Goal: Task Accomplishment & Management: Use online tool/utility

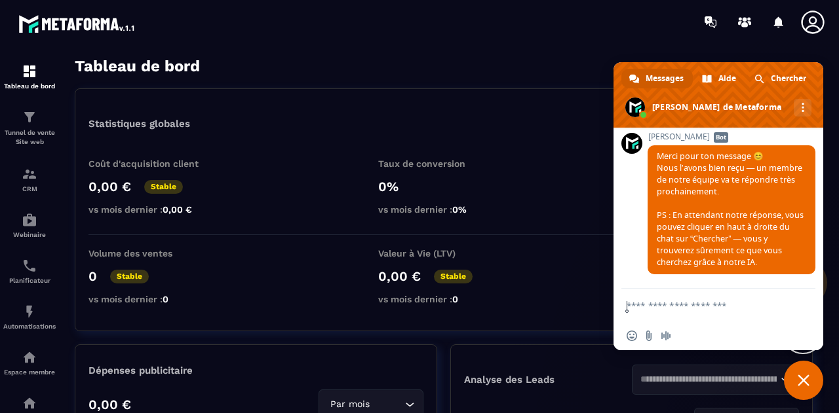
scroll to position [11581, 0]
click at [804, 387] on span "Fermer le chat" at bounding box center [803, 380] width 39 height 39
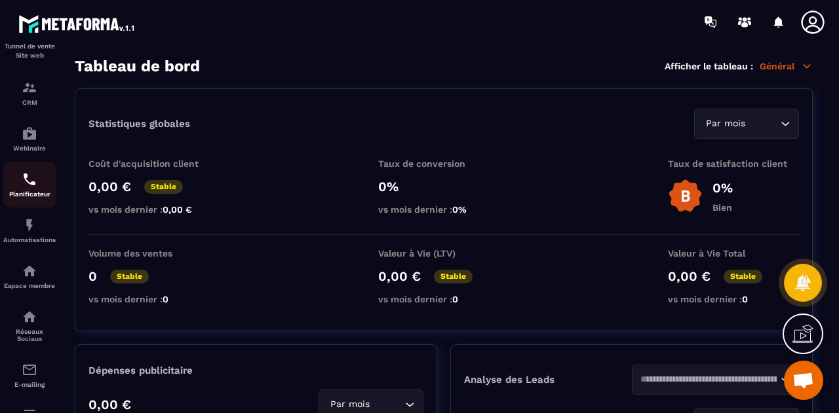
scroll to position [102, 0]
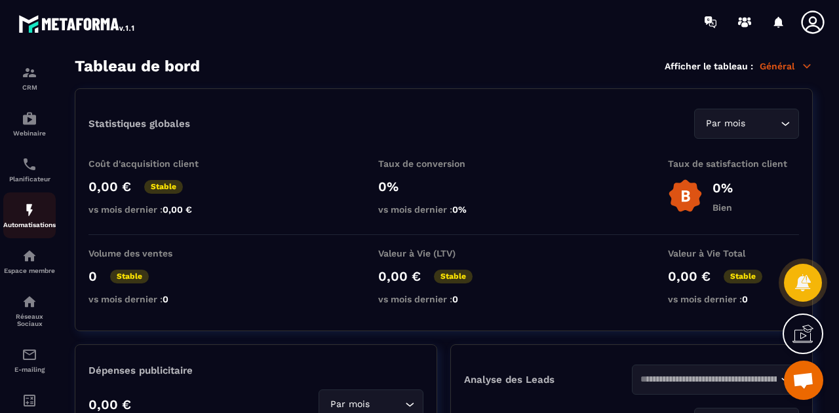
click at [24, 233] on link "Automatisations" at bounding box center [29, 216] width 52 height 46
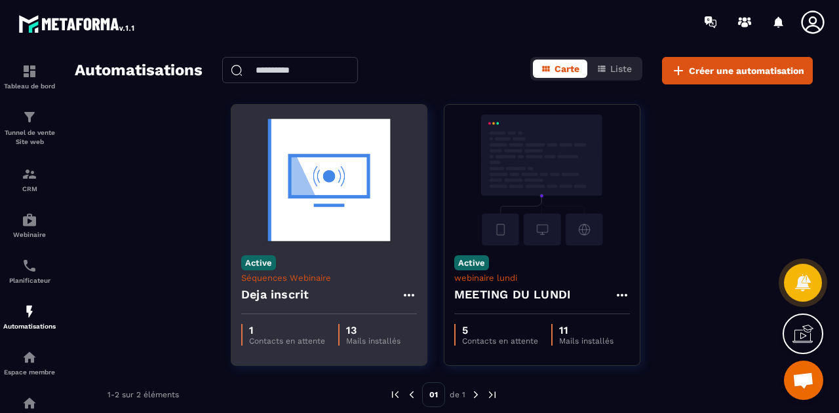
click at [354, 221] on img at bounding box center [329, 180] width 176 height 131
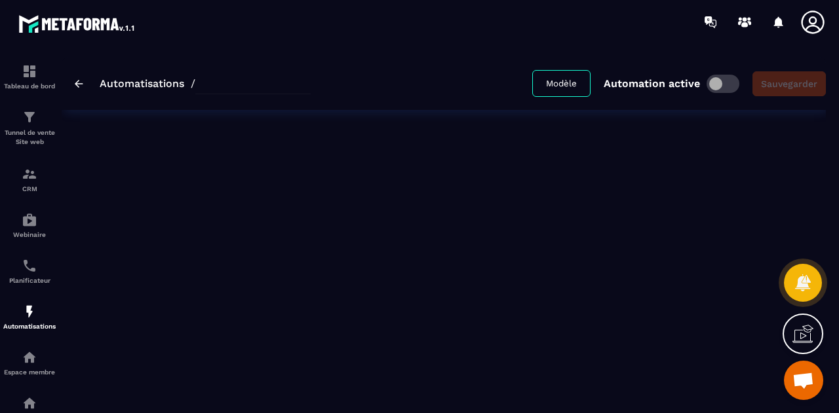
type input "**********"
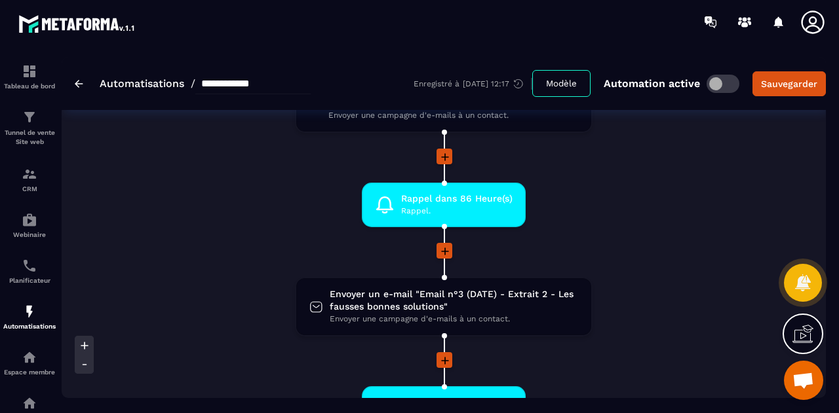
scroll to position [497, 0]
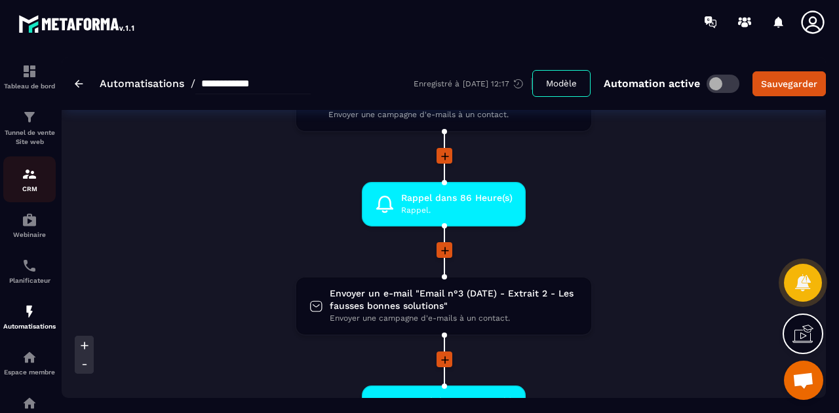
click at [22, 183] on div "CRM" at bounding box center [29, 179] width 52 height 26
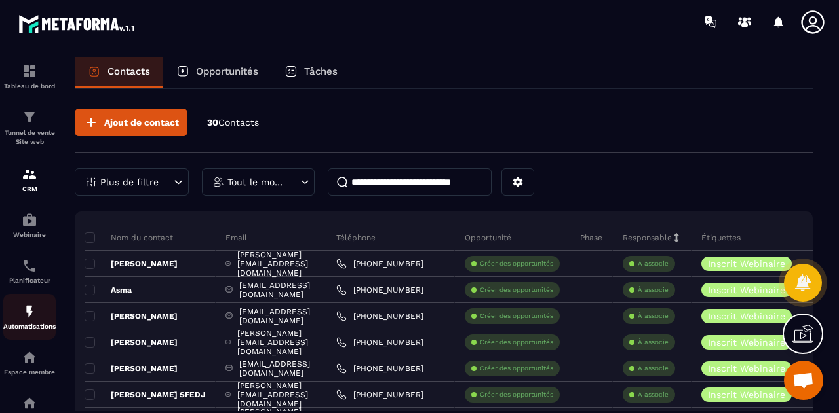
click at [27, 317] on img at bounding box center [30, 312] width 16 height 16
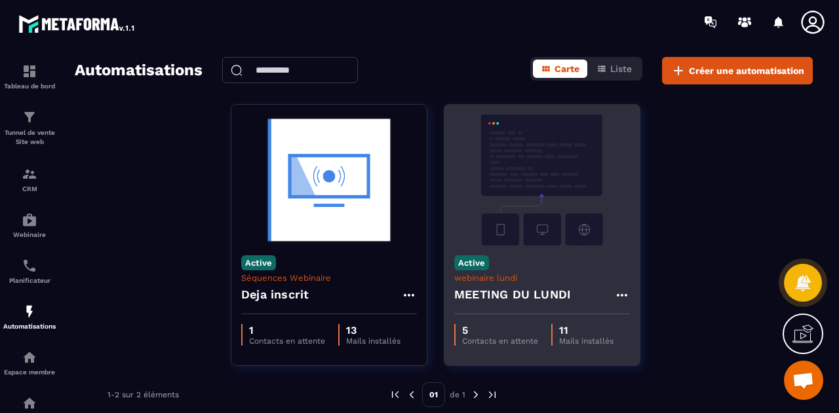
click at [539, 209] on img at bounding box center [542, 180] width 176 height 131
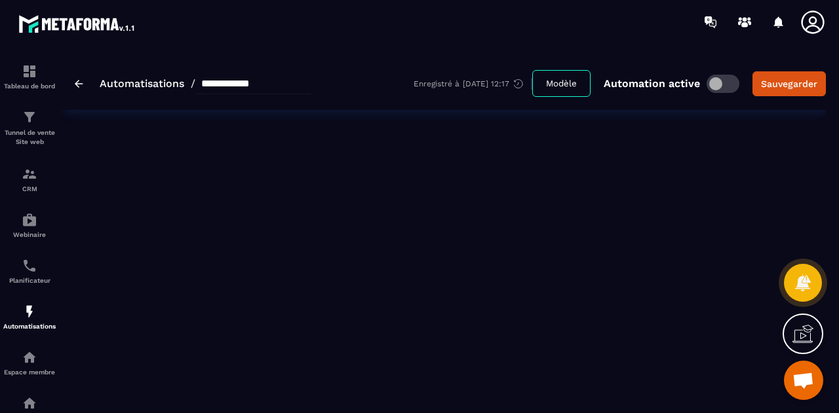
type input "**********"
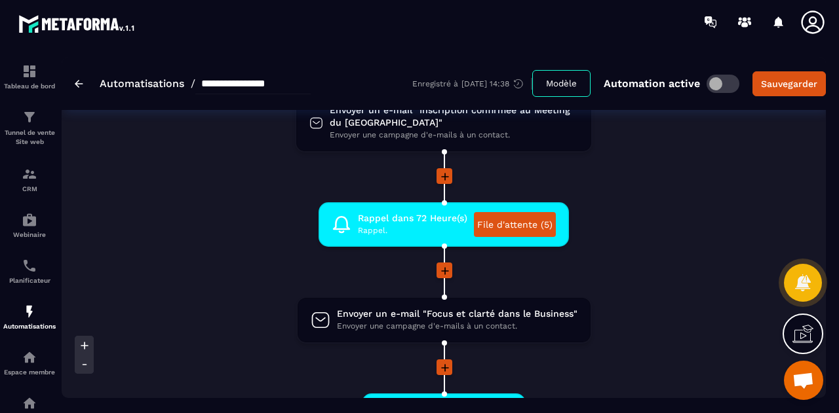
scroll to position [191, 0]
click at [518, 223] on link "File d'attente (5)" at bounding box center [515, 224] width 82 height 25
